Goal: Obtain resource: Obtain resource

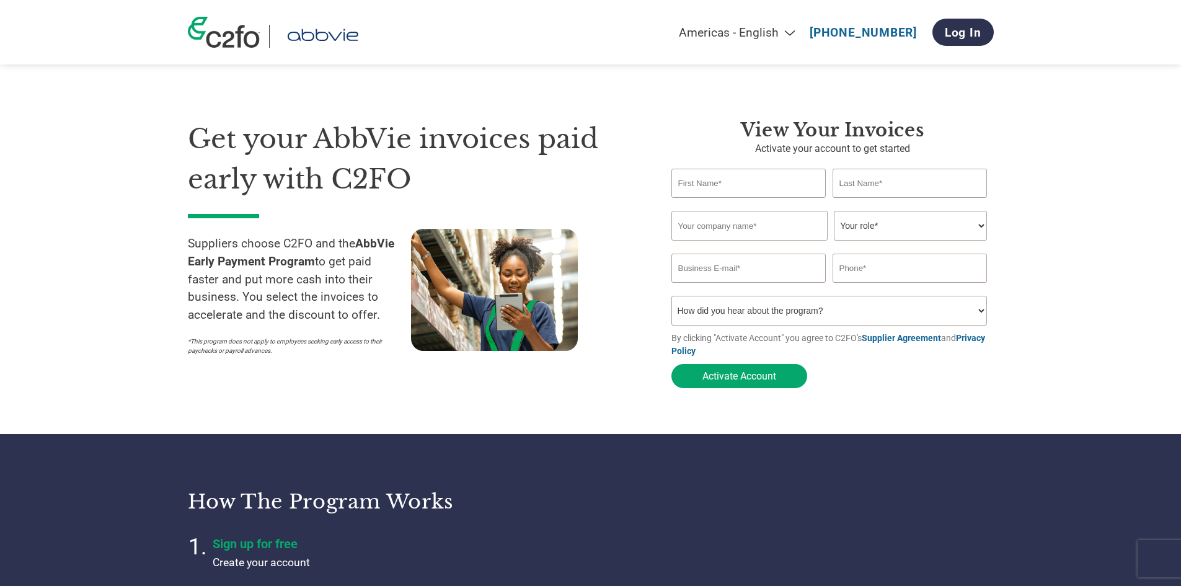
click at [920, 341] on link "Supplier Agreement" at bounding box center [901, 338] width 79 height 10
click at [897, 343] on link "Supplier Agreement" at bounding box center [901, 338] width 79 height 10
click at [1037, 160] on section "Get your Rite Aid invoices paid early with C2FO Suppliers choose C2FO and the R…" at bounding box center [590, 242] width 1181 height 384
